Goal: Find specific page/section: Find specific page/section

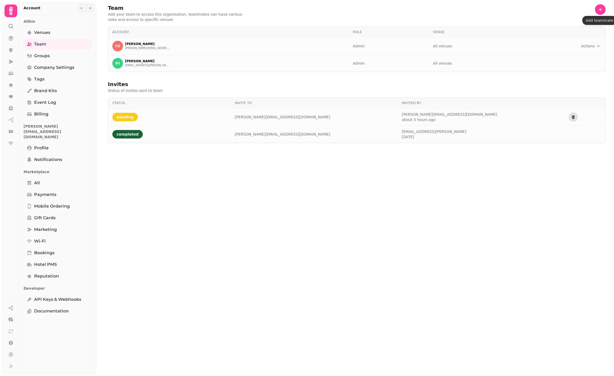
click at [13, 11] on icon at bounding box center [11, 11] width 11 height 11
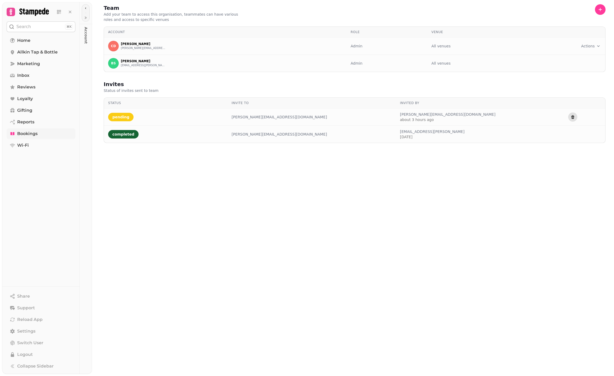
click at [30, 136] on span "Bookings" at bounding box center [27, 133] width 20 height 6
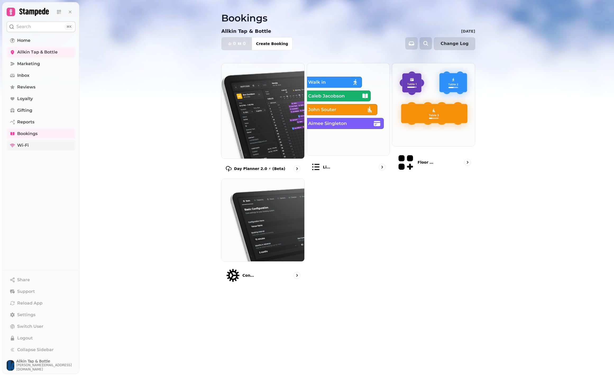
click at [39, 145] on link "Wi-Fi" at bounding box center [41, 145] width 69 height 11
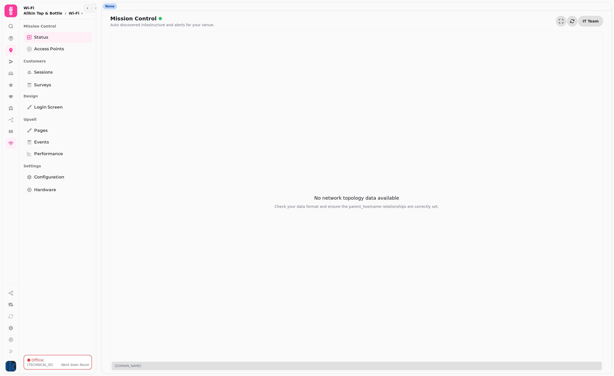
click at [8, 10] on icon at bounding box center [11, 11] width 11 height 11
